Goal: Task Accomplishment & Management: Use online tool/utility

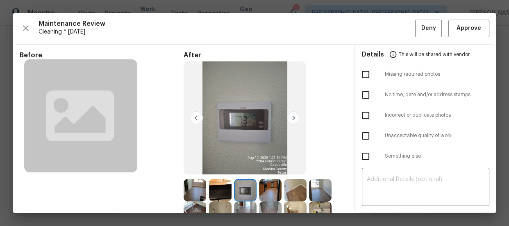
scroll to position [74, 0]
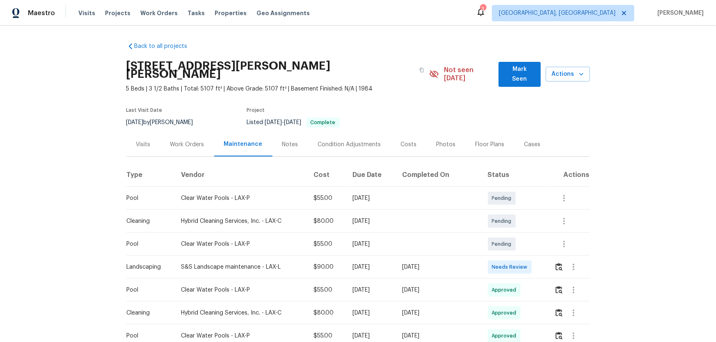
click at [554, 263] on div at bounding box center [571, 268] width 35 height 20
click at [555, 263] on img "button" at bounding box center [558, 267] width 7 height 8
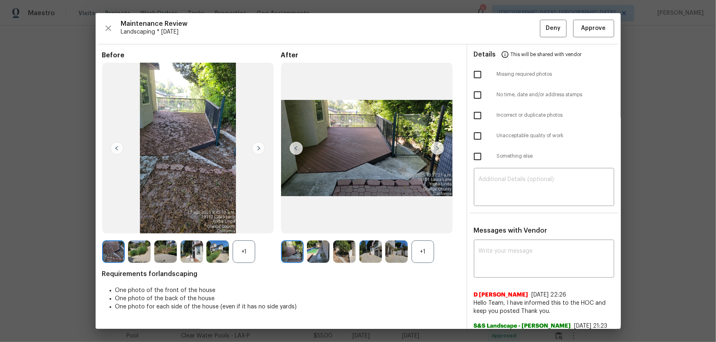
click at [426, 257] on div "+1" at bounding box center [422, 252] width 23 height 23
click at [251, 246] on div "+1" at bounding box center [244, 252] width 23 height 23
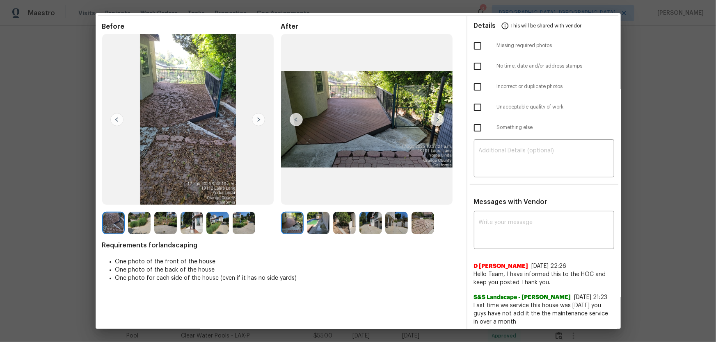
scroll to position [37, 0]
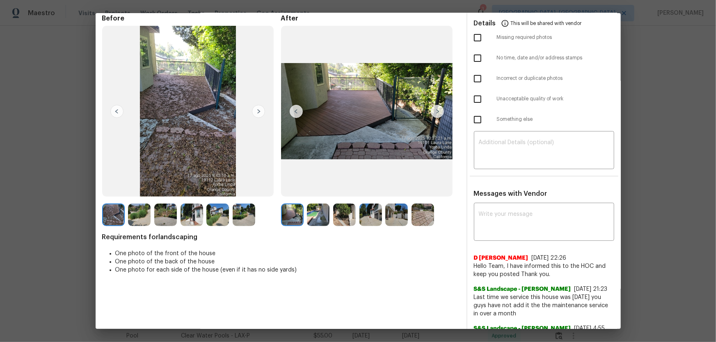
click at [322, 214] on img at bounding box center [318, 215] width 23 height 23
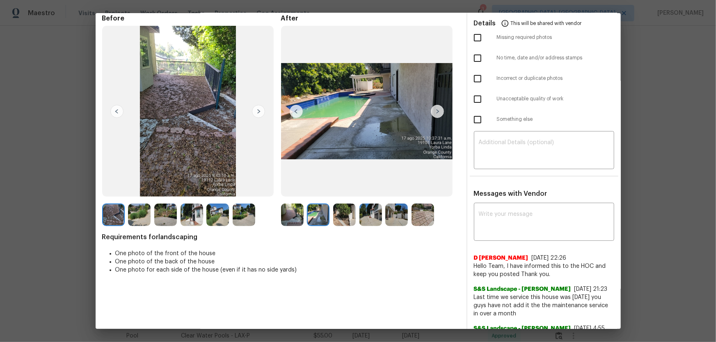
click at [343, 217] on img at bounding box center [344, 215] width 23 height 23
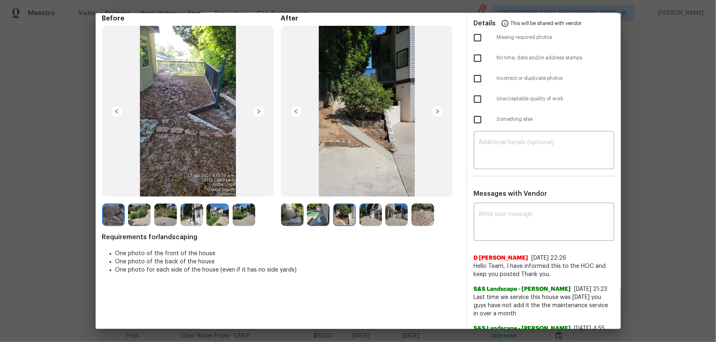
click at [367, 224] on img at bounding box center [370, 215] width 23 height 23
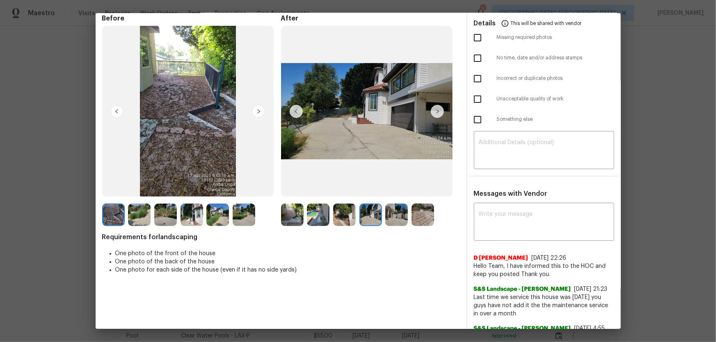
click at [385, 224] on img at bounding box center [396, 215] width 23 height 23
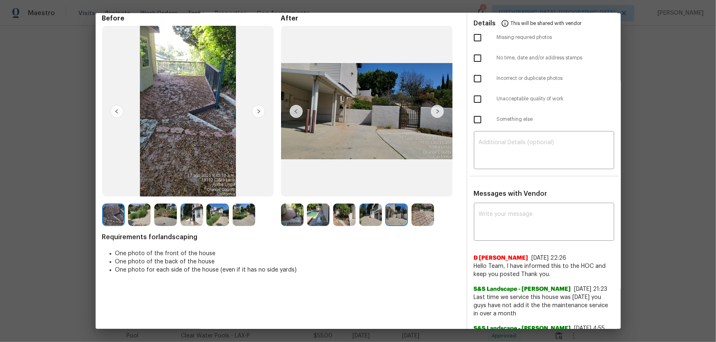
click at [411, 224] on div at bounding box center [424, 215] width 26 height 23
click at [286, 218] on img at bounding box center [292, 215] width 23 height 23
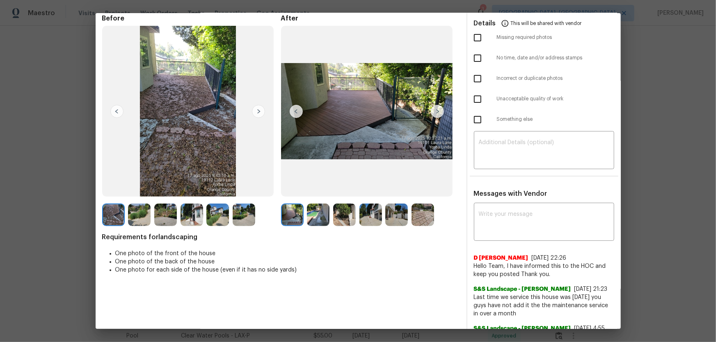
click at [319, 224] on img at bounding box center [318, 215] width 23 height 23
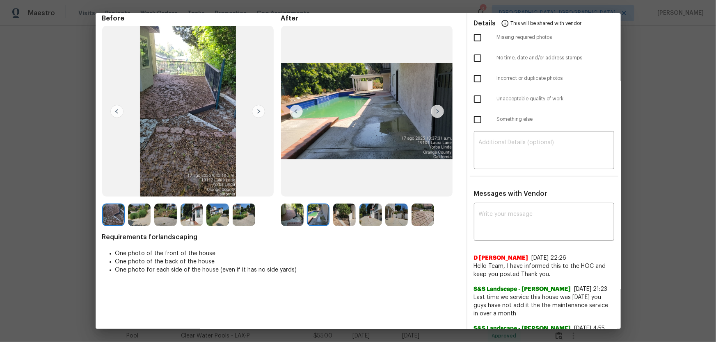
click at [335, 224] on img at bounding box center [344, 215] width 23 height 23
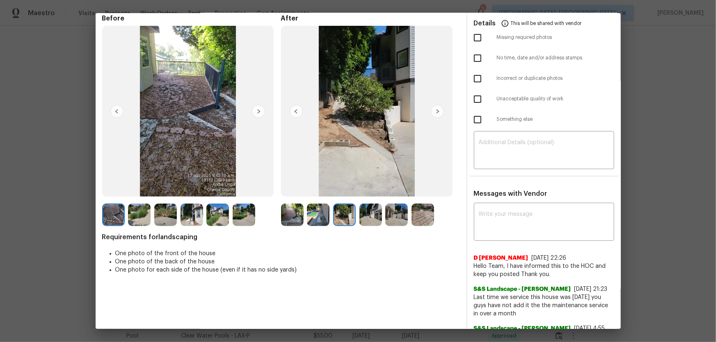
click at [365, 222] on img at bounding box center [370, 215] width 23 height 23
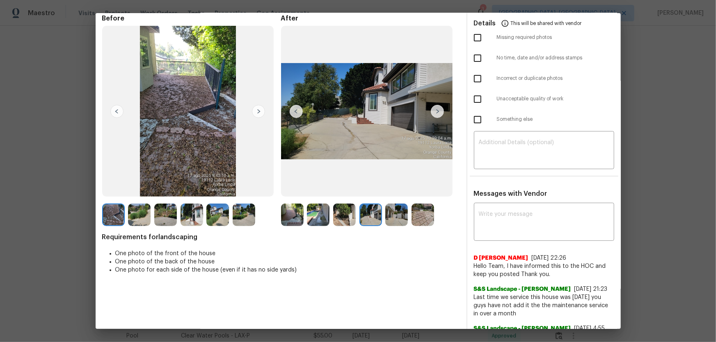
click at [403, 214] on img at bounding box center [396, 215] width 23 height 23
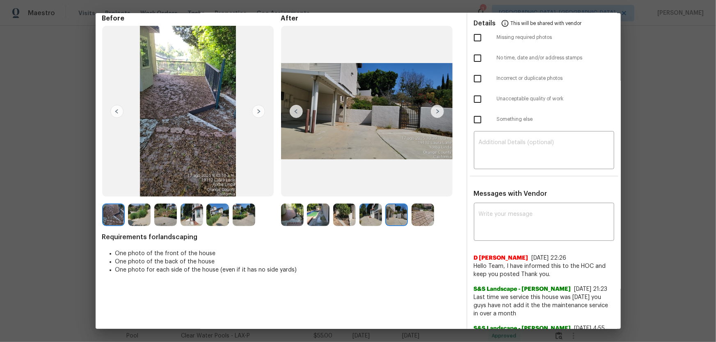
click at [420, 212] on img at bounding box center [422, 215] width 23 height 23
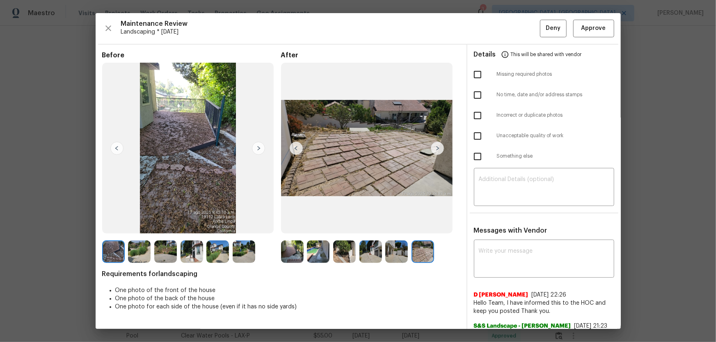
scroll to position [0, 0]
click at [602, 25] on button "Approve" at bounding box center [593, 29] width 41 height 18
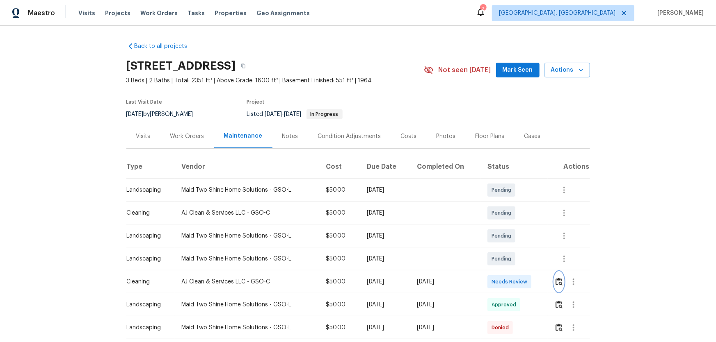
click at [558, 283] on img "button" at bounding box center [558, 282] width 7 height 8
click at [561, 281] on button "button" at bounding box center [558, 282] width 9 height 20
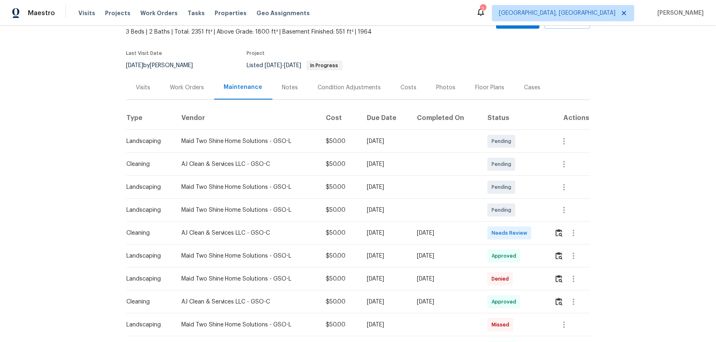
scroll to position [74, 0]
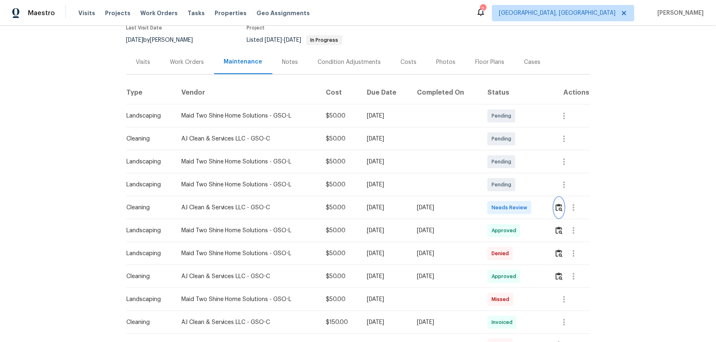
click at [555, 208] on img "button" at bounding box center [558, 208] width 7 height 8
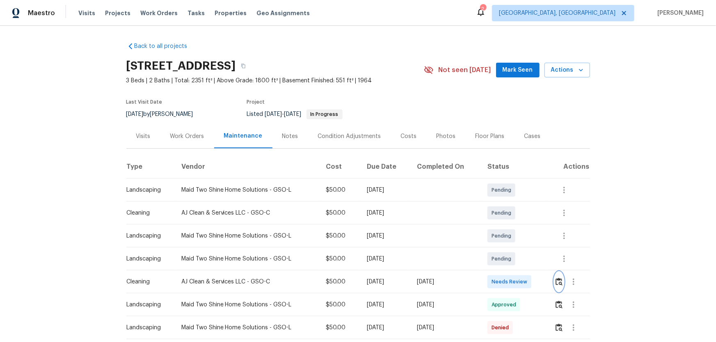
scroll to position [0, 0]
